Goal: Use online tool/utility

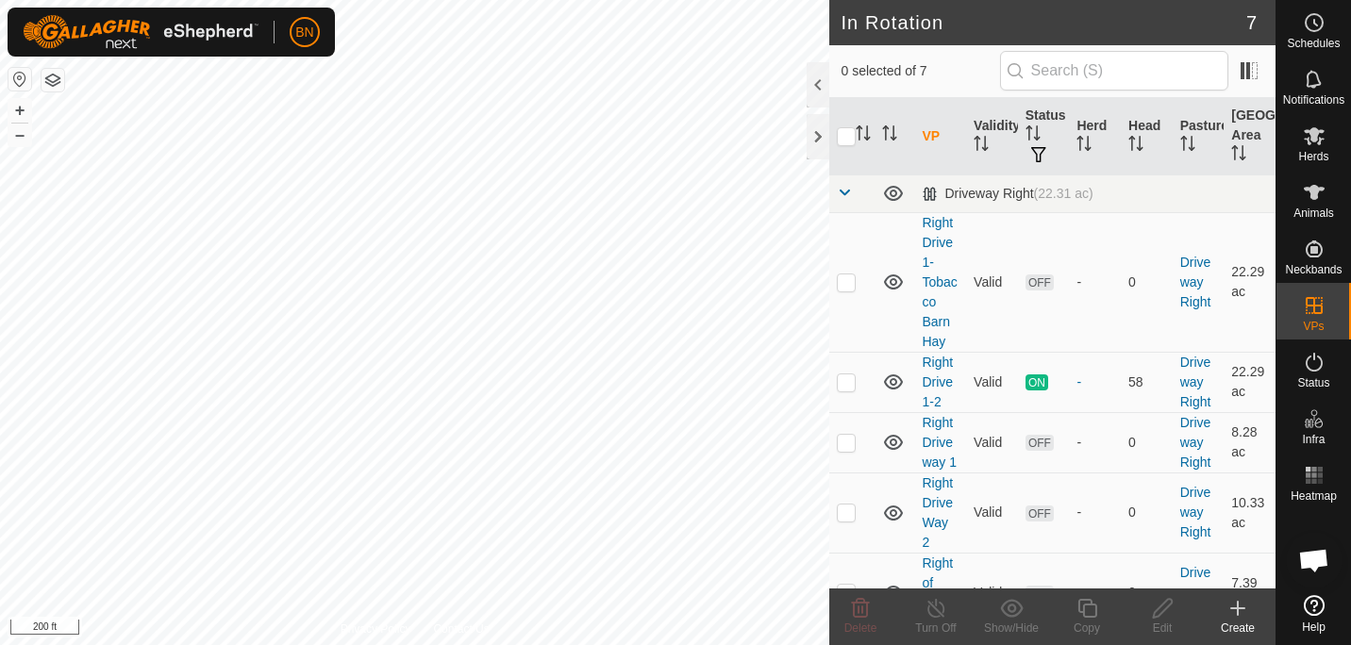
scroll to position [991, 0]
click at [1317, 145] on icon at bounding box center [1314, 136] width 23 height 23
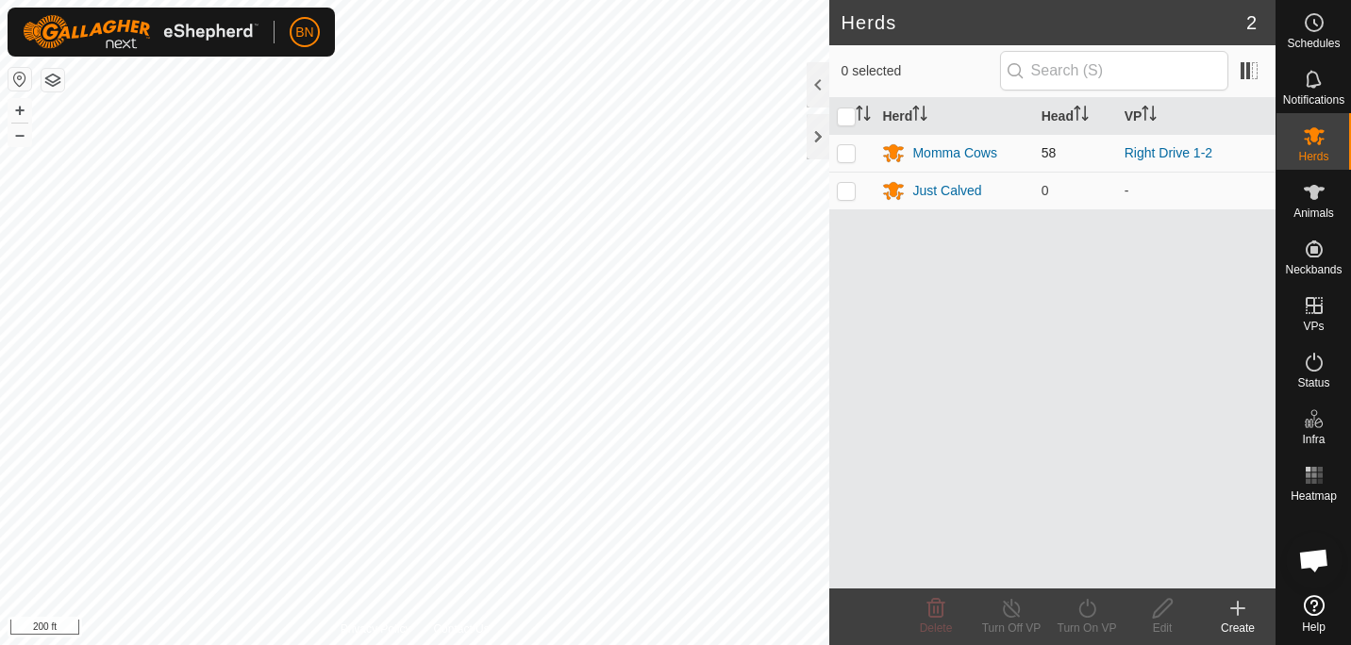
click at [840, 150] on p-checkbox at bounding box center [846, 152] width 19 height 15
checkbox input "true"
click at [1089, 614] on icon at bounding box center [1088, 608] width 24 height 23
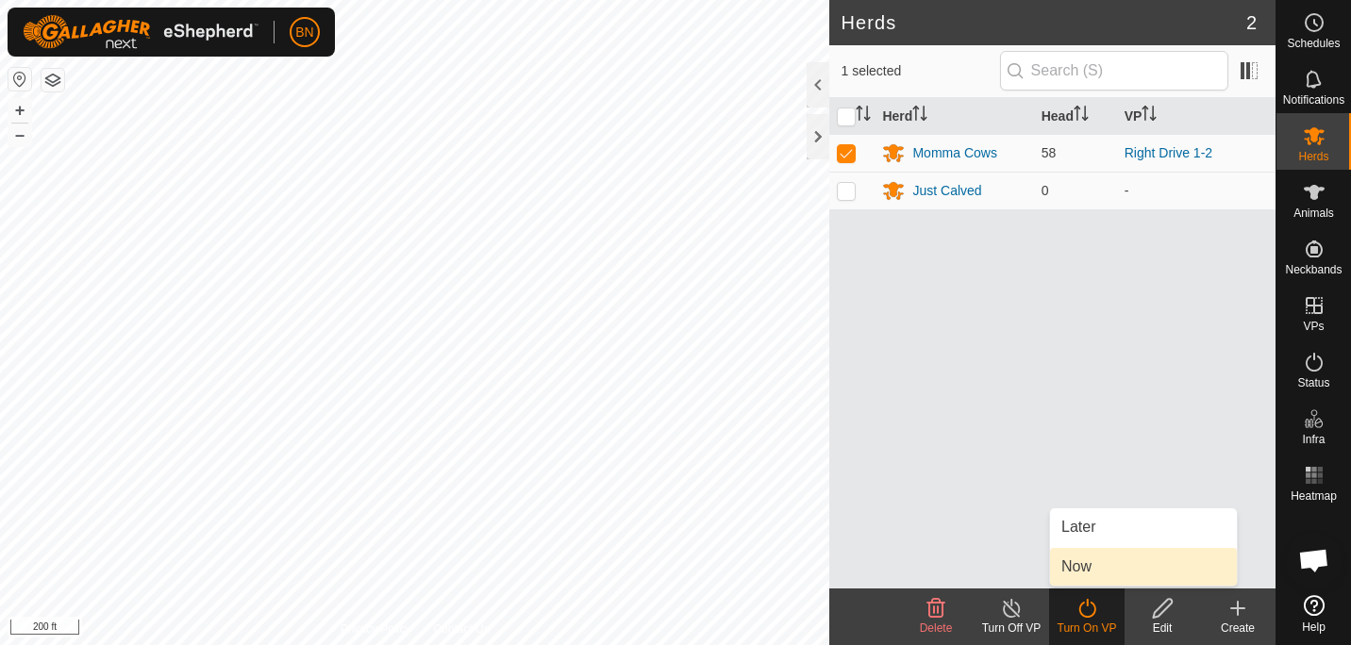
click at [1093, 571] on link "Now" at bounding box center [1143, 567] width 187 height 38
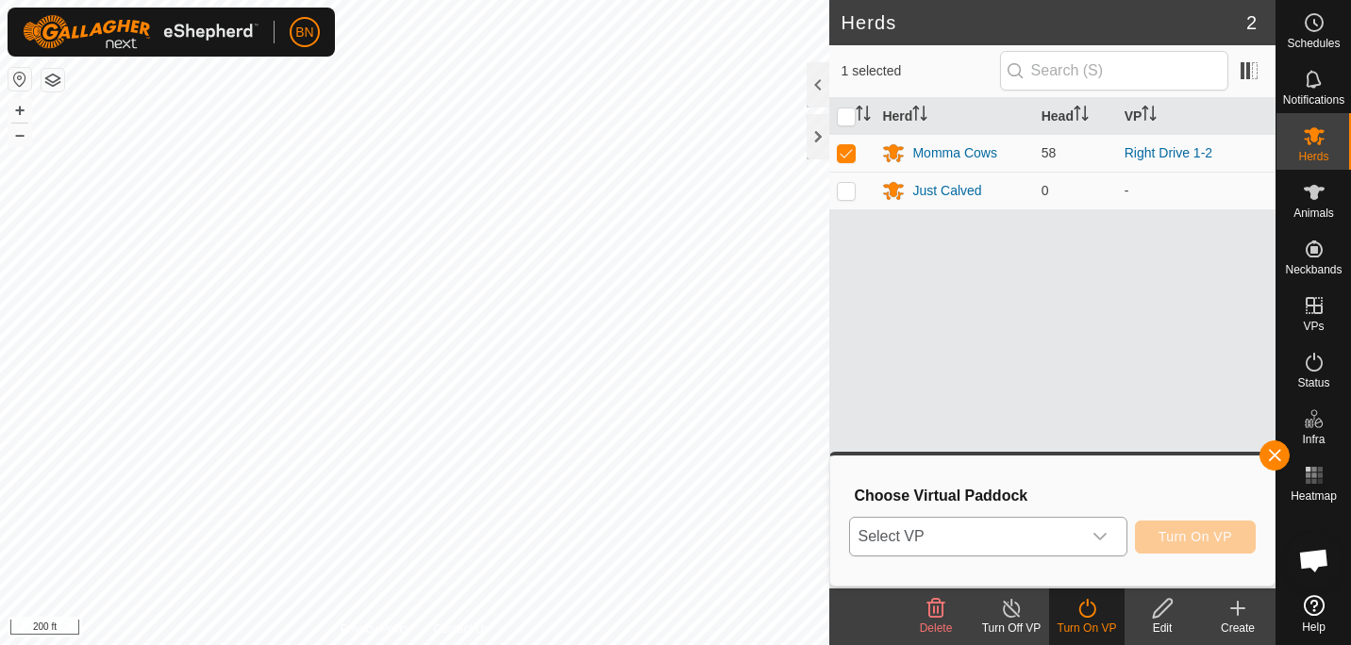
click at [1105, 534] on icon "dropdown trigger" at bounding box center [1100, 536] width 15 height 15
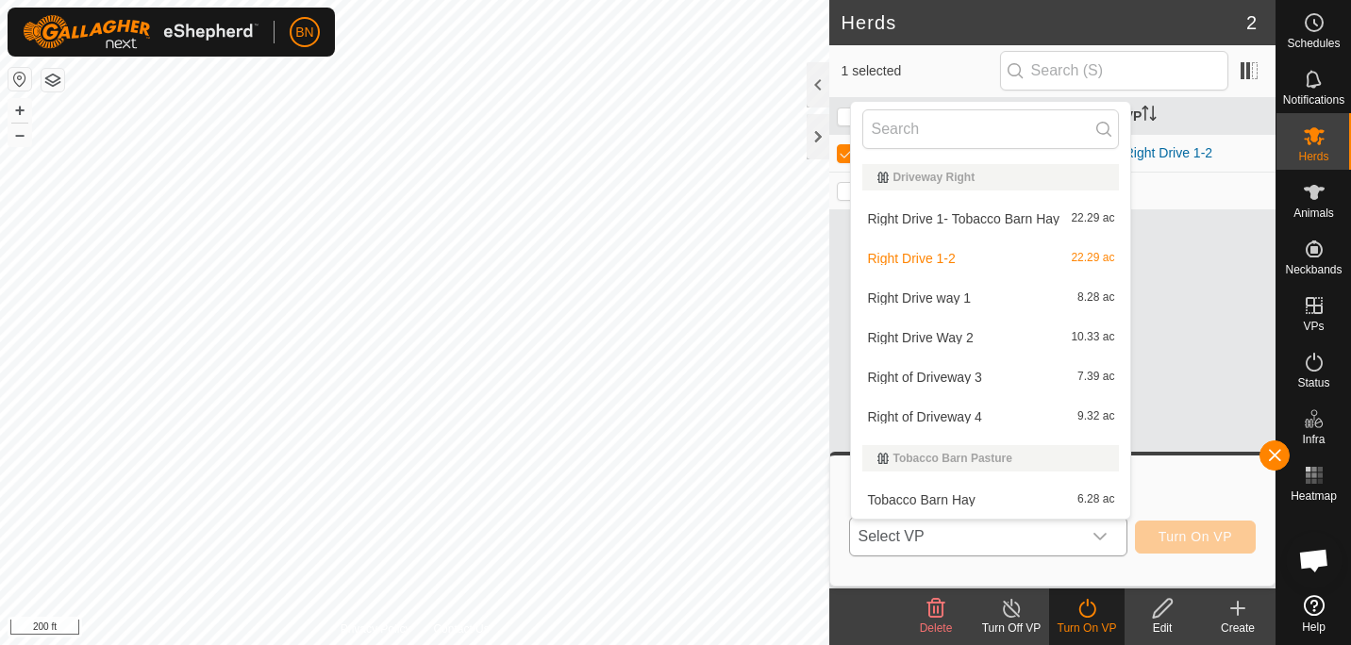
click at [960, 338] on li "Right Drive Way 2 10.33 ac" at bounding box center [990, 338] width 279 height 38
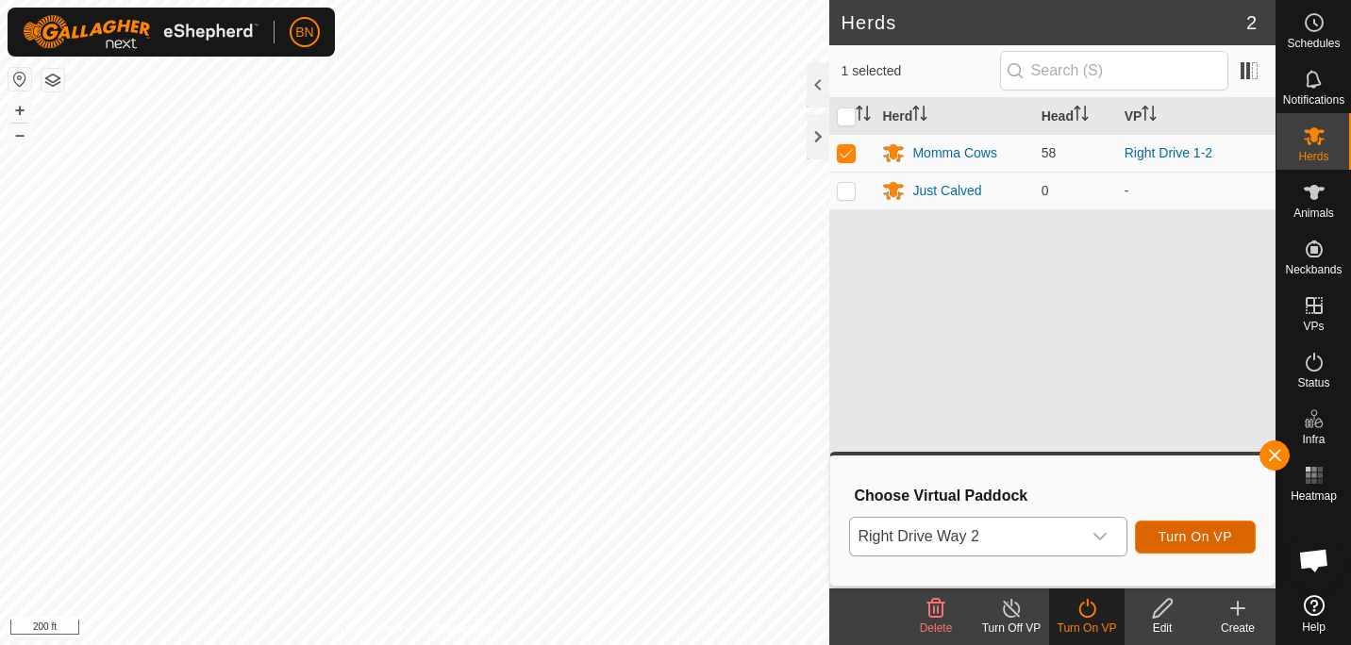
click at [1202, 532] on span "Turn On VP" at bounding box center [1196, 536] width 74 height 15
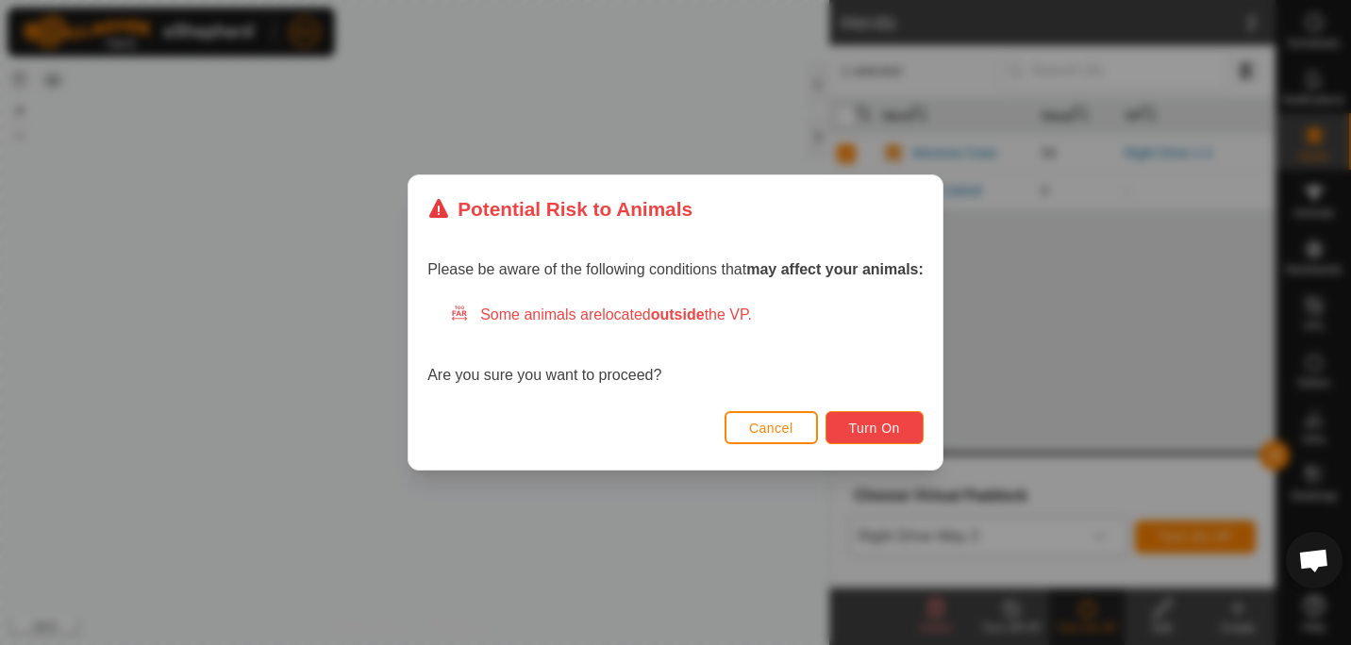
click at [859, 423] on span "Turn On" at bounding box center [874, 428] width 51 height 15
